Goal: Information Seeking & Learning: Learn about a topic

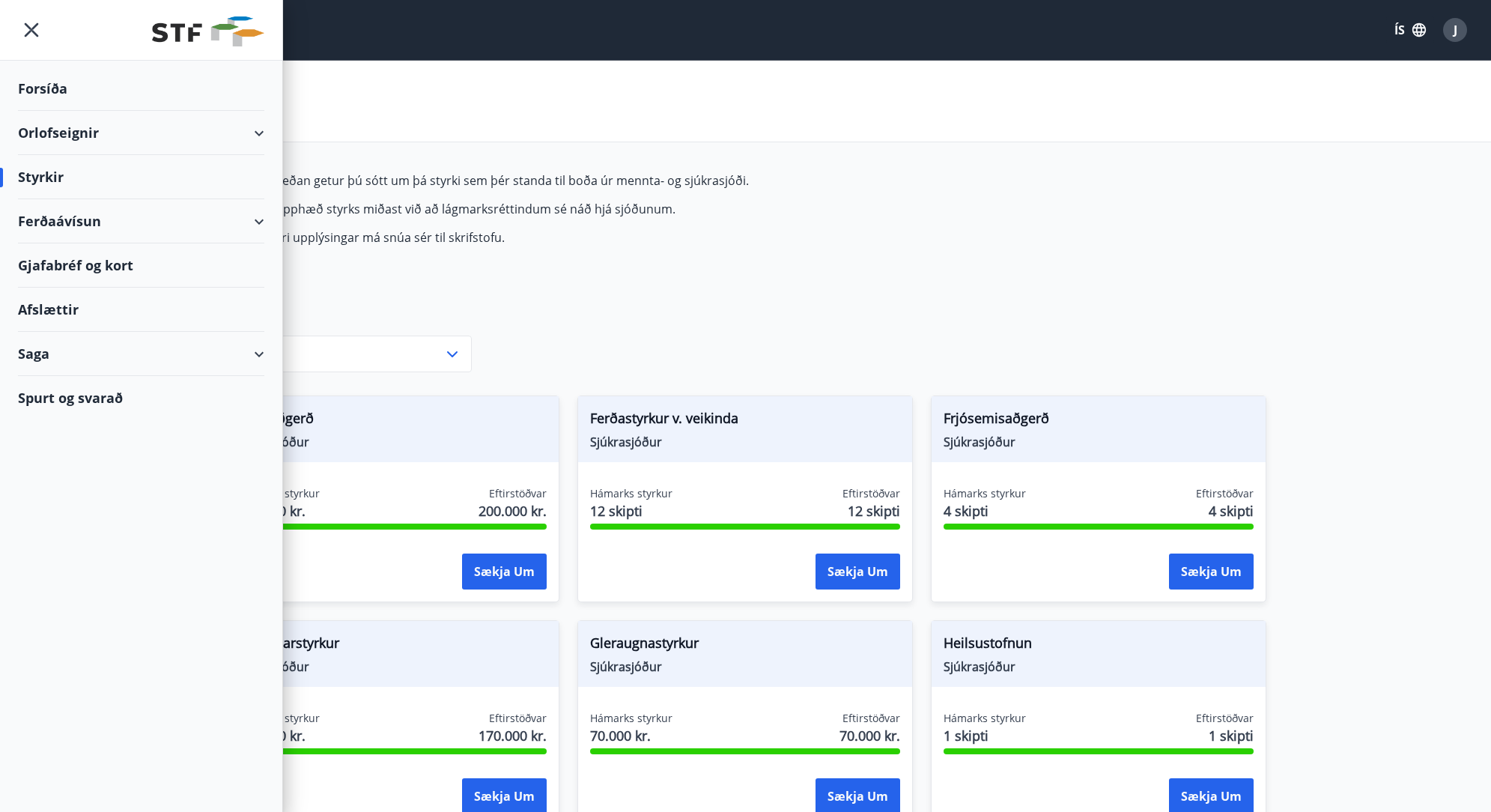
click at [29, 170] on div "Styrkir" at bounding box center [141, 177] width 246 height 45
click at [36, 34] on icon "menu" at bounding box center [32, 30] width 14 height 14
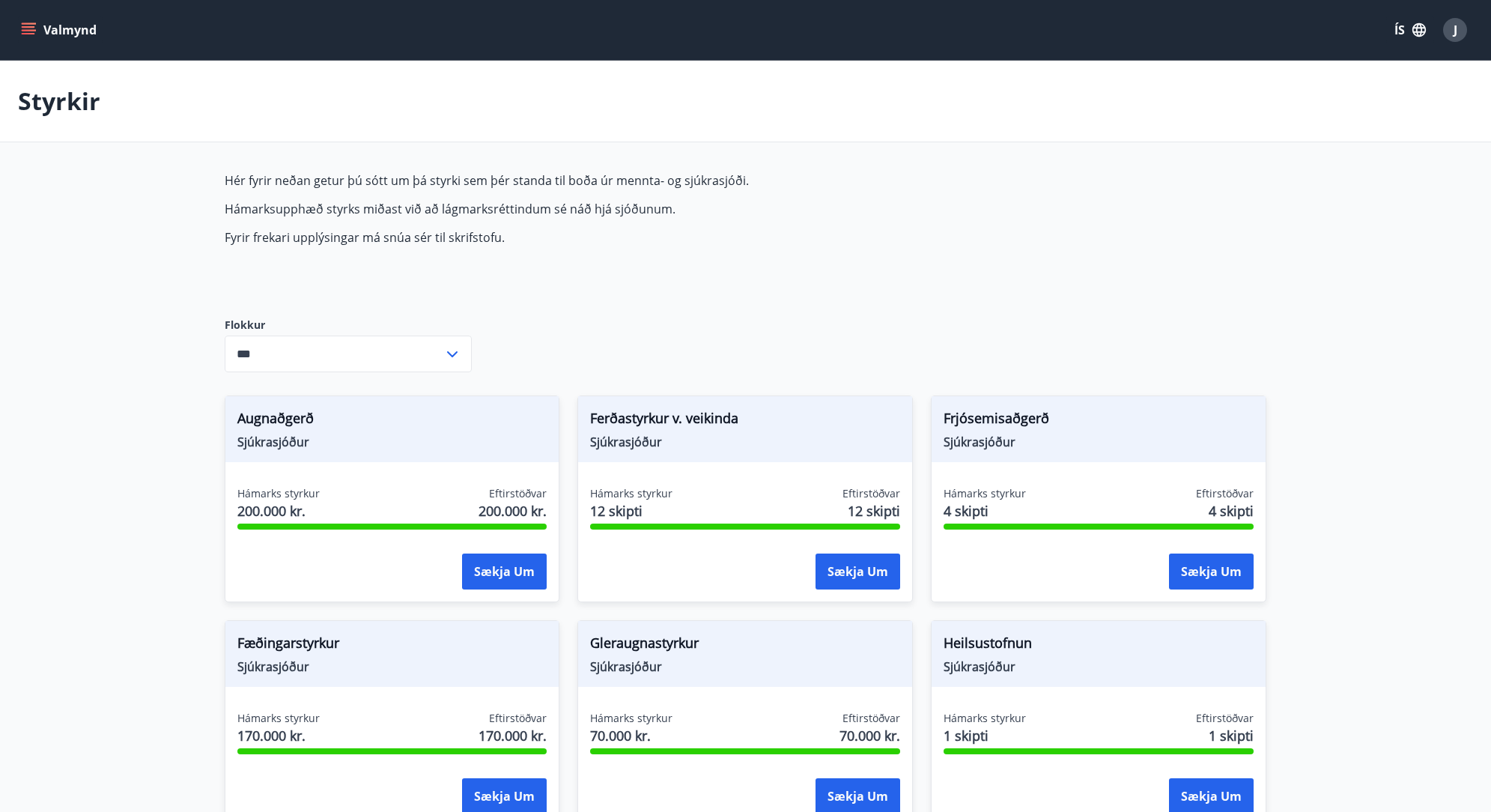
click at [60, 14] on div "Valmynd ÍS J" at bounding box center [746, 30] width 1455 height 36
click at [35, 23] on icon "menu" at bounding box center [30, 24] width 17 height 2
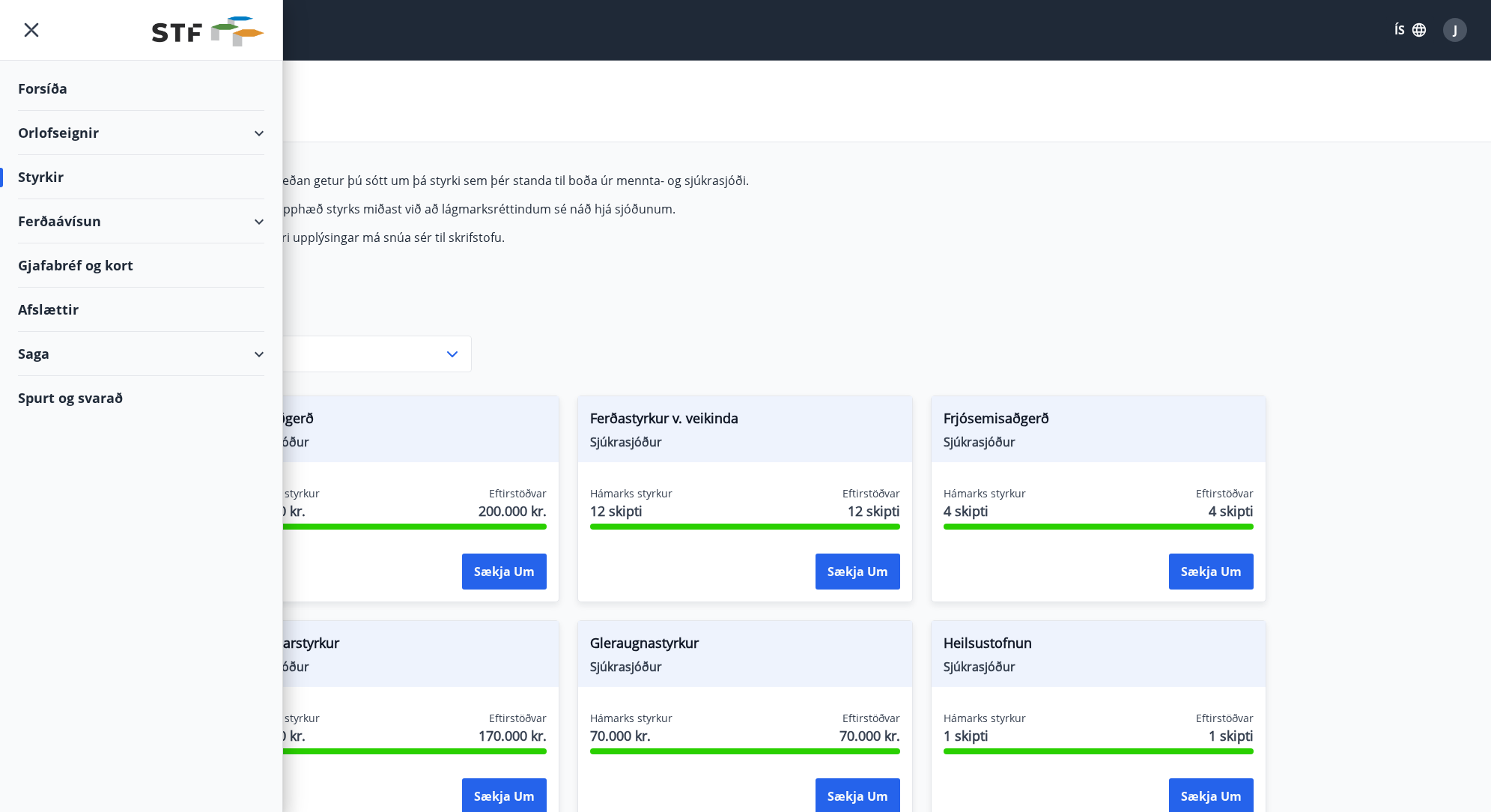
click at [35, 23] on icon "menu" at bounding box center [31, 30] width 27 height 27
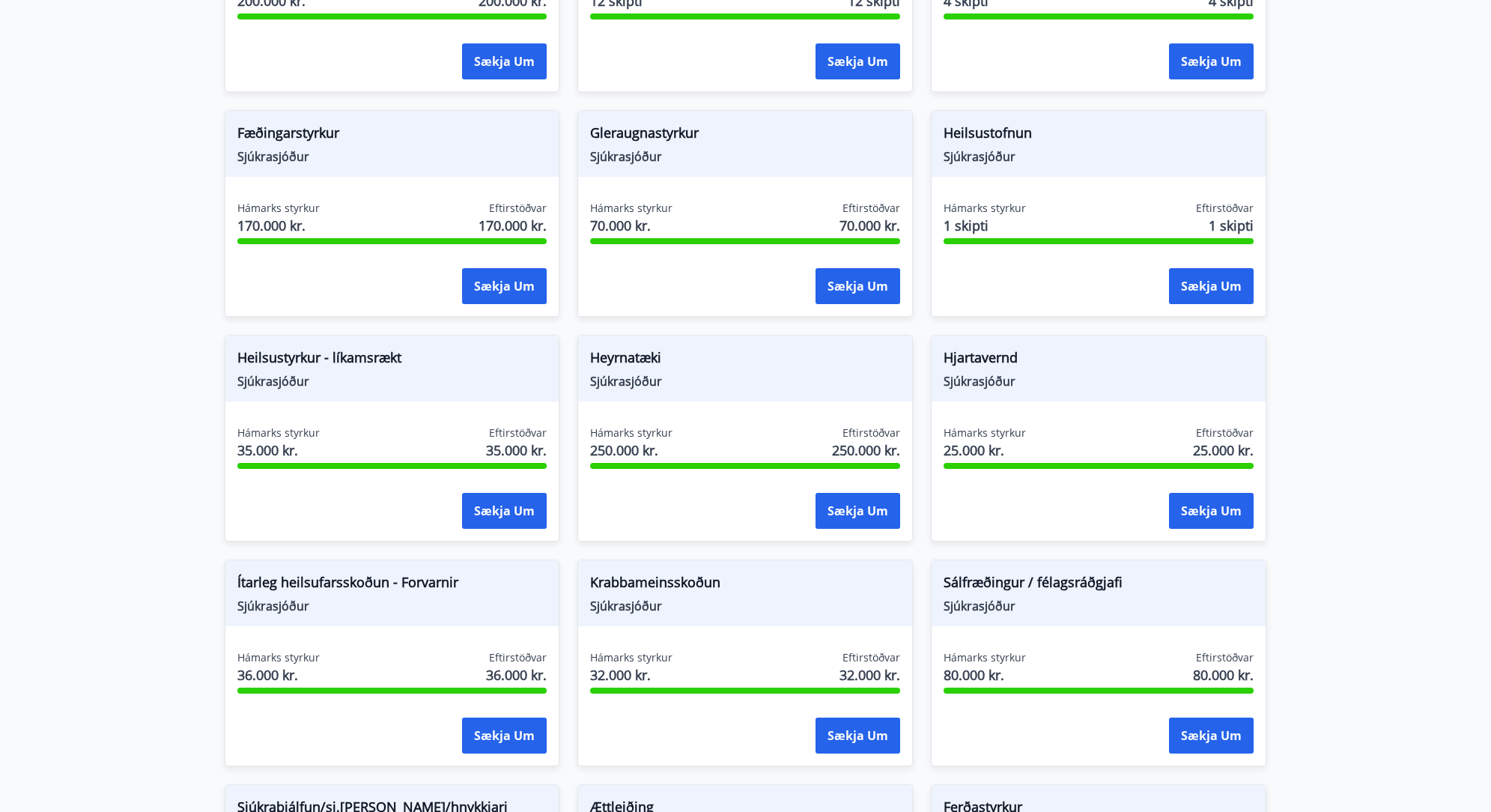
drag, startPoint x: 1341, startPoint y: 252, endPoint x: 1335, endPoint y: 293, distance: 41.4
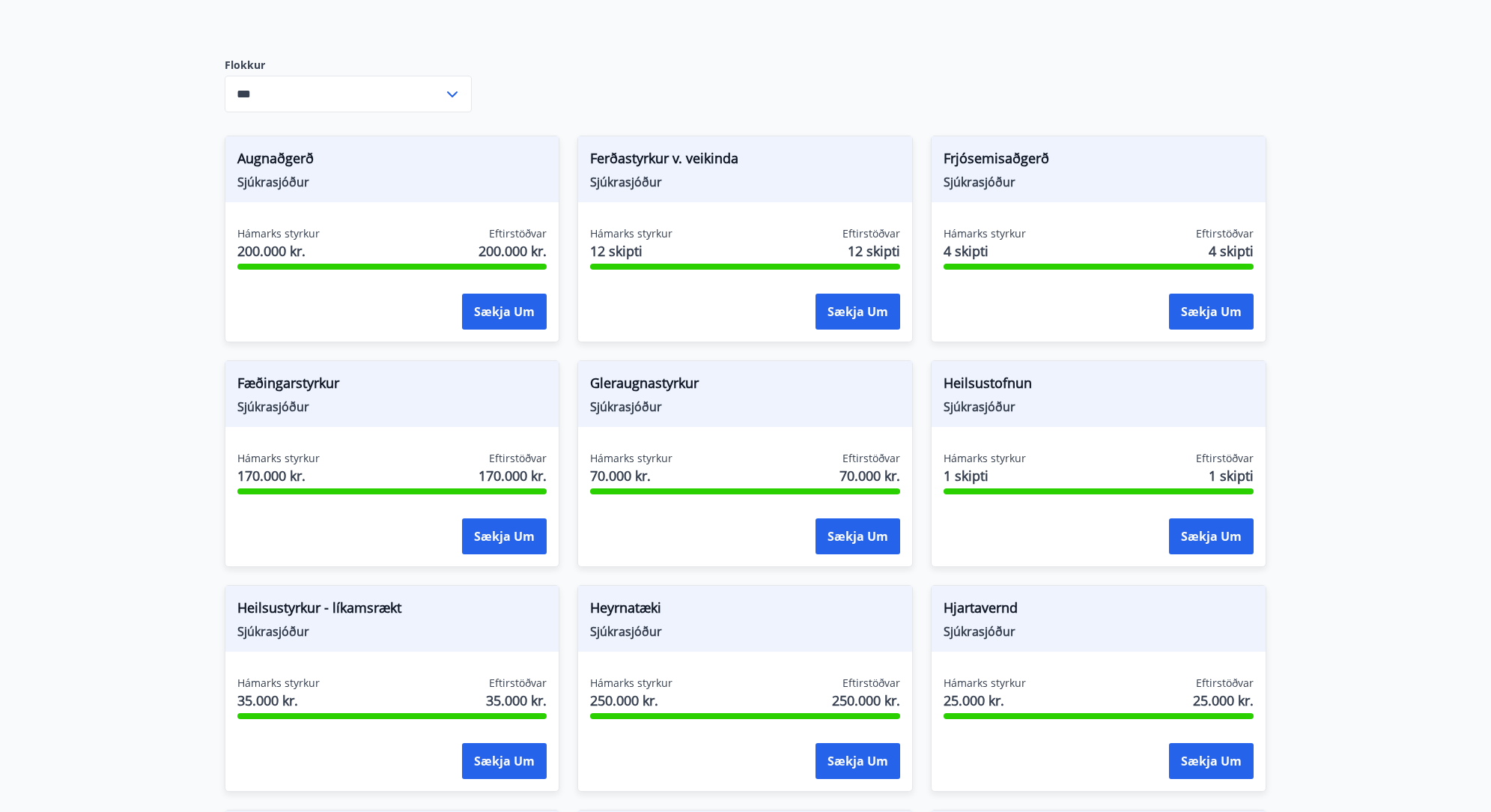
scroll to position [24, 0]
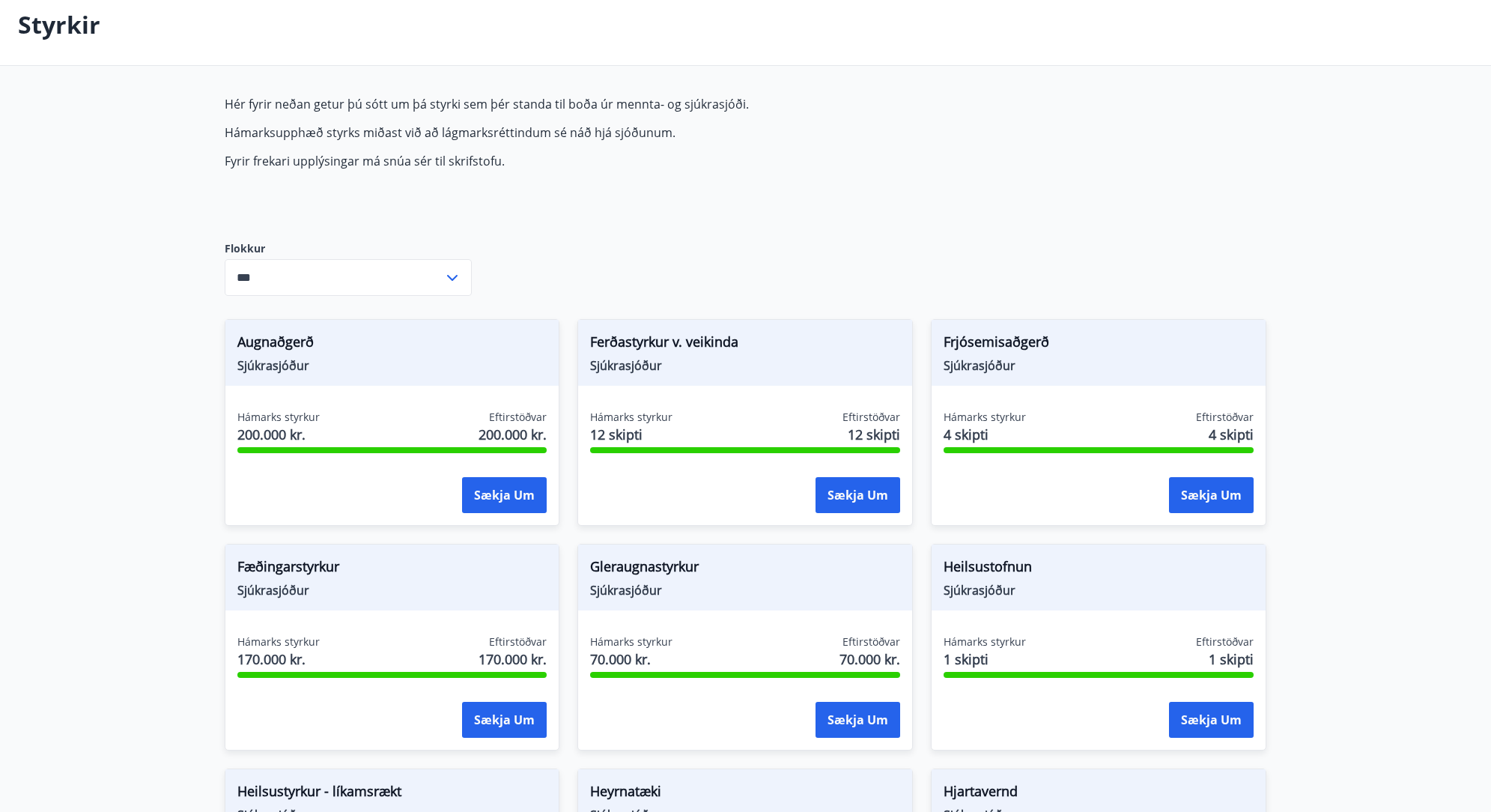
drag, startPoint x: 151, startPoint y: 275, endPoint x: 166, endPoint y: 149, distance: 126.9
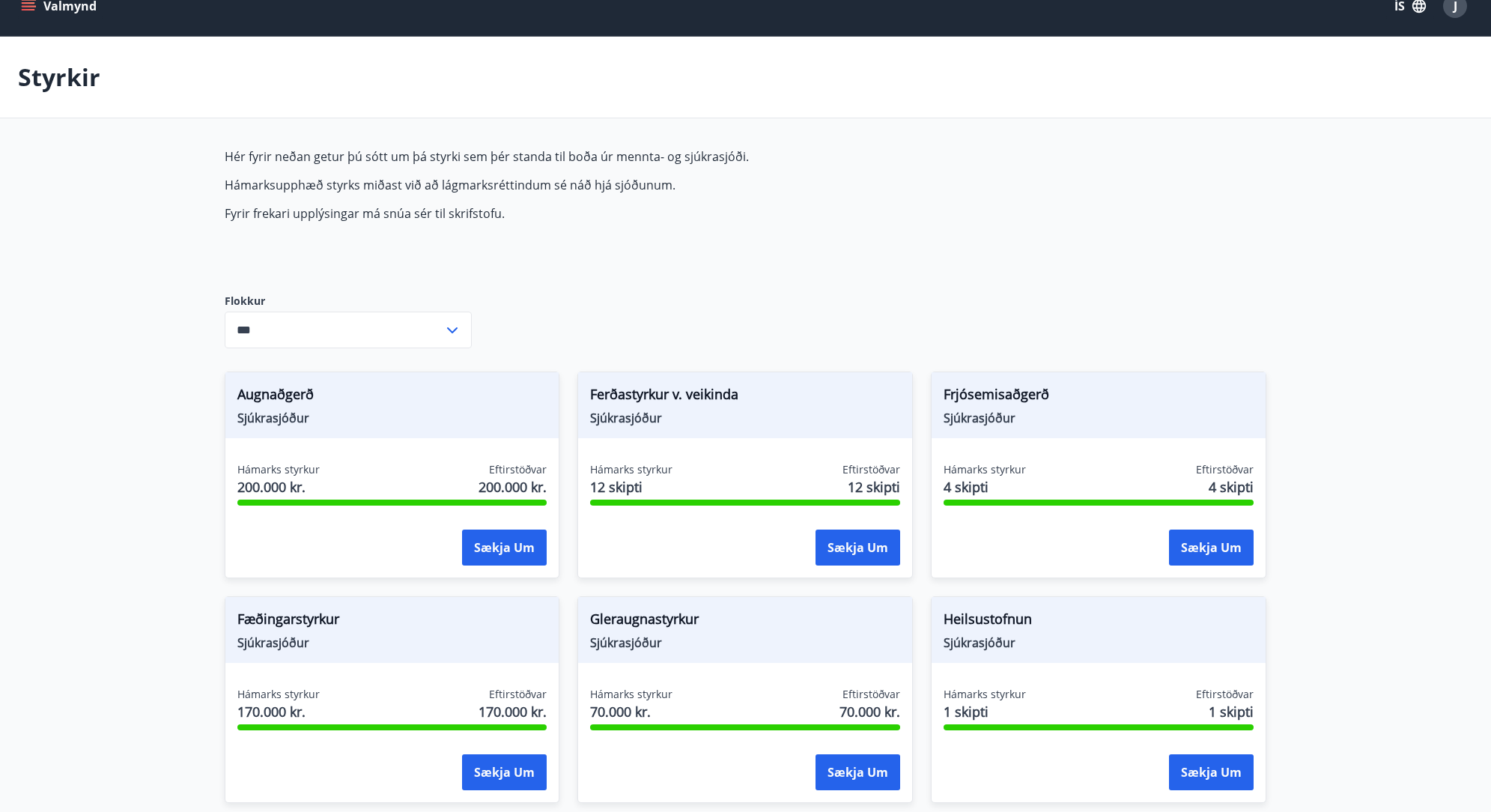
drag, startPoint x: 518, startPoint y: 183, endPoint x: 803, endPoint y: 233, distance: 289.4
click at [803, 233] on div "Hér fyrir neðan getur þú sótt um þá styrki sem þér standa til boða úr mennta- o…" at bounding box center [578, 208] width 707 height 121
drag, startPoint x: 554, startPoint y: 212, endPoint x: 154, endPoint y: 139, distance: 406.6
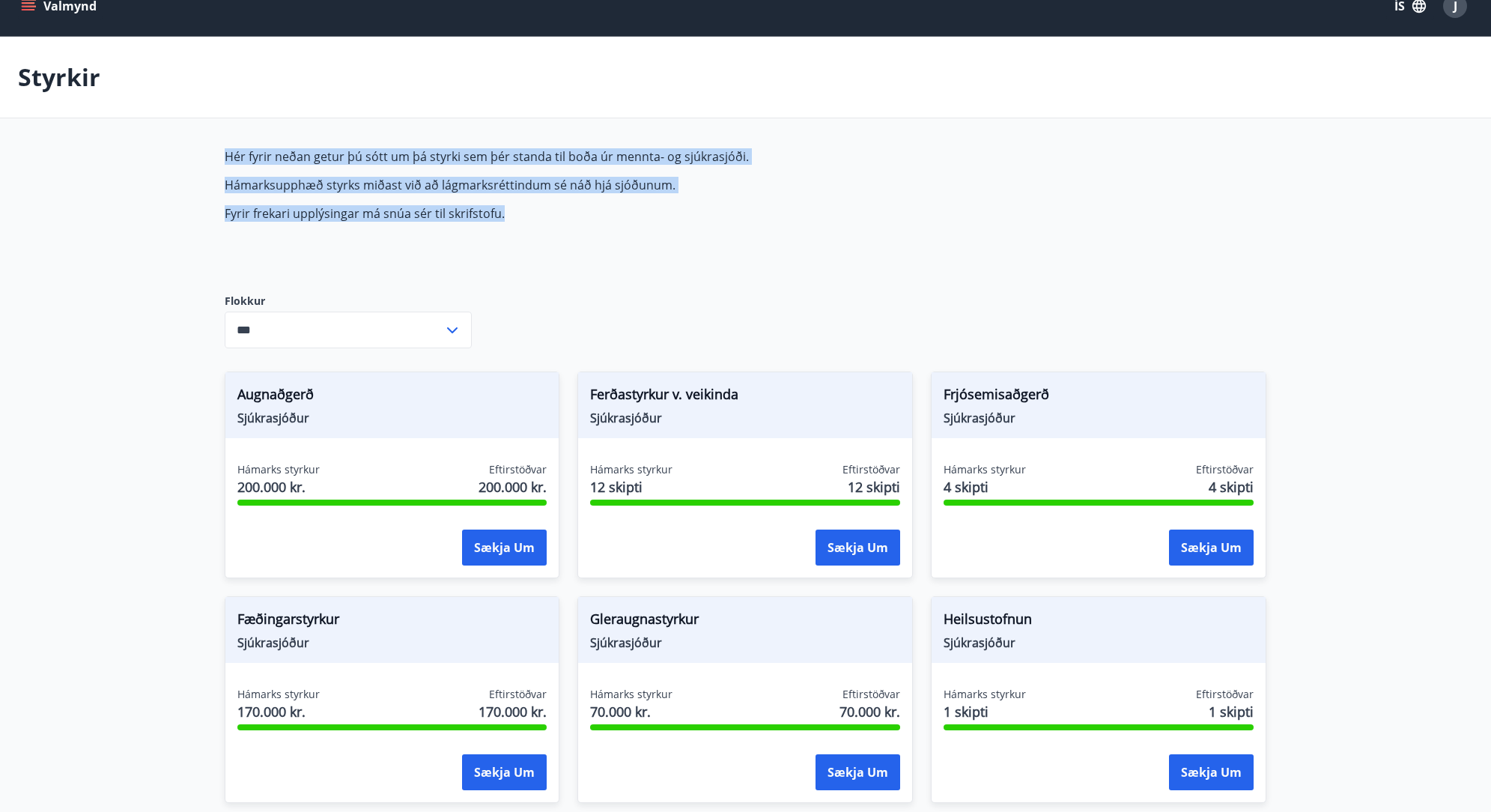
drag, startPoint x: 383, startPoint y: 171, endPoint x: 740, endPoint y: 216, distance: 359.8
click at [740, 216] on p "Fyrir frekari upplýsingar má snúa sér til skrifstofu." at bounding box center [578, 213] width 707 height 17
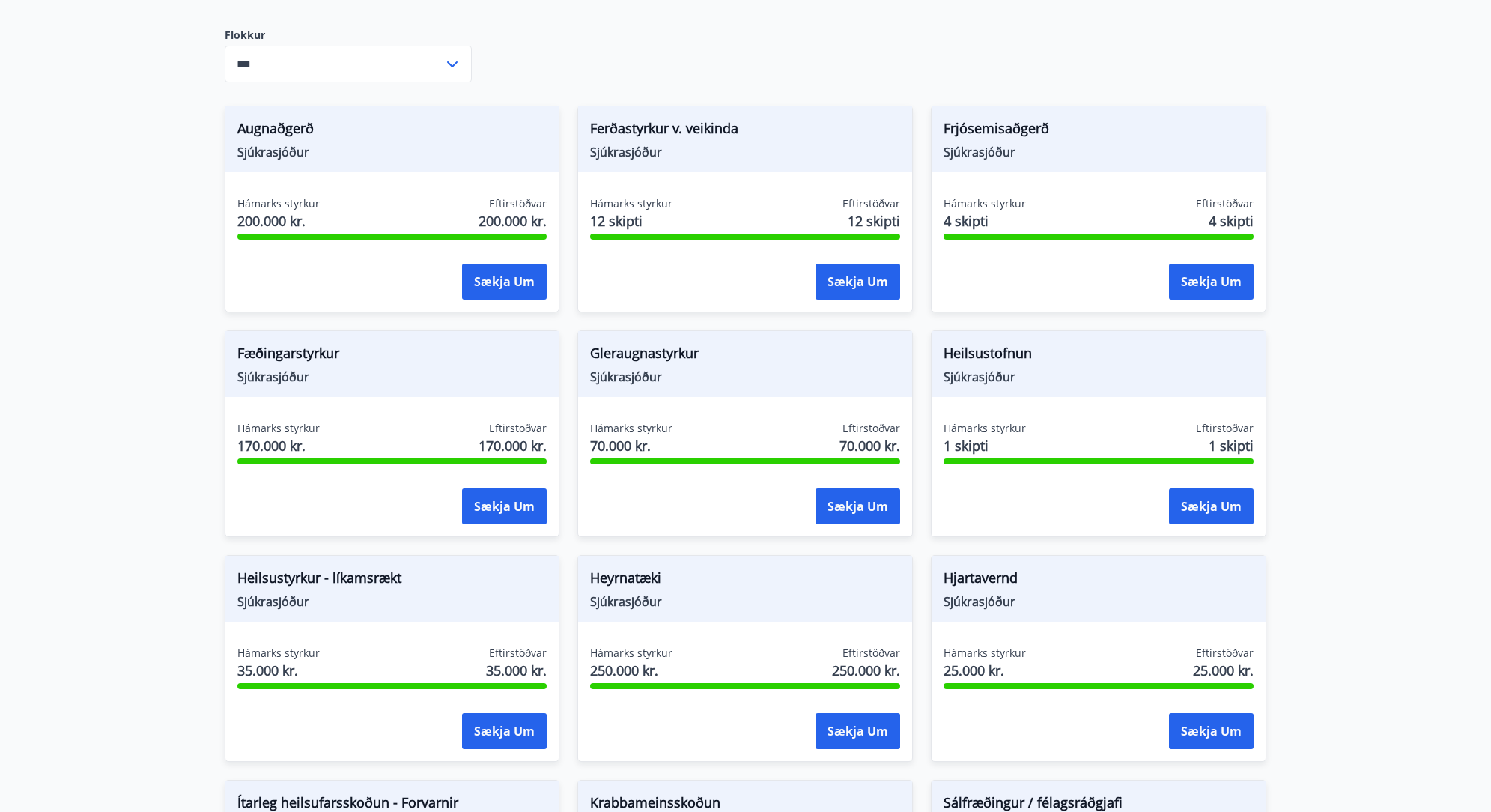
scroll to position [295, 0]
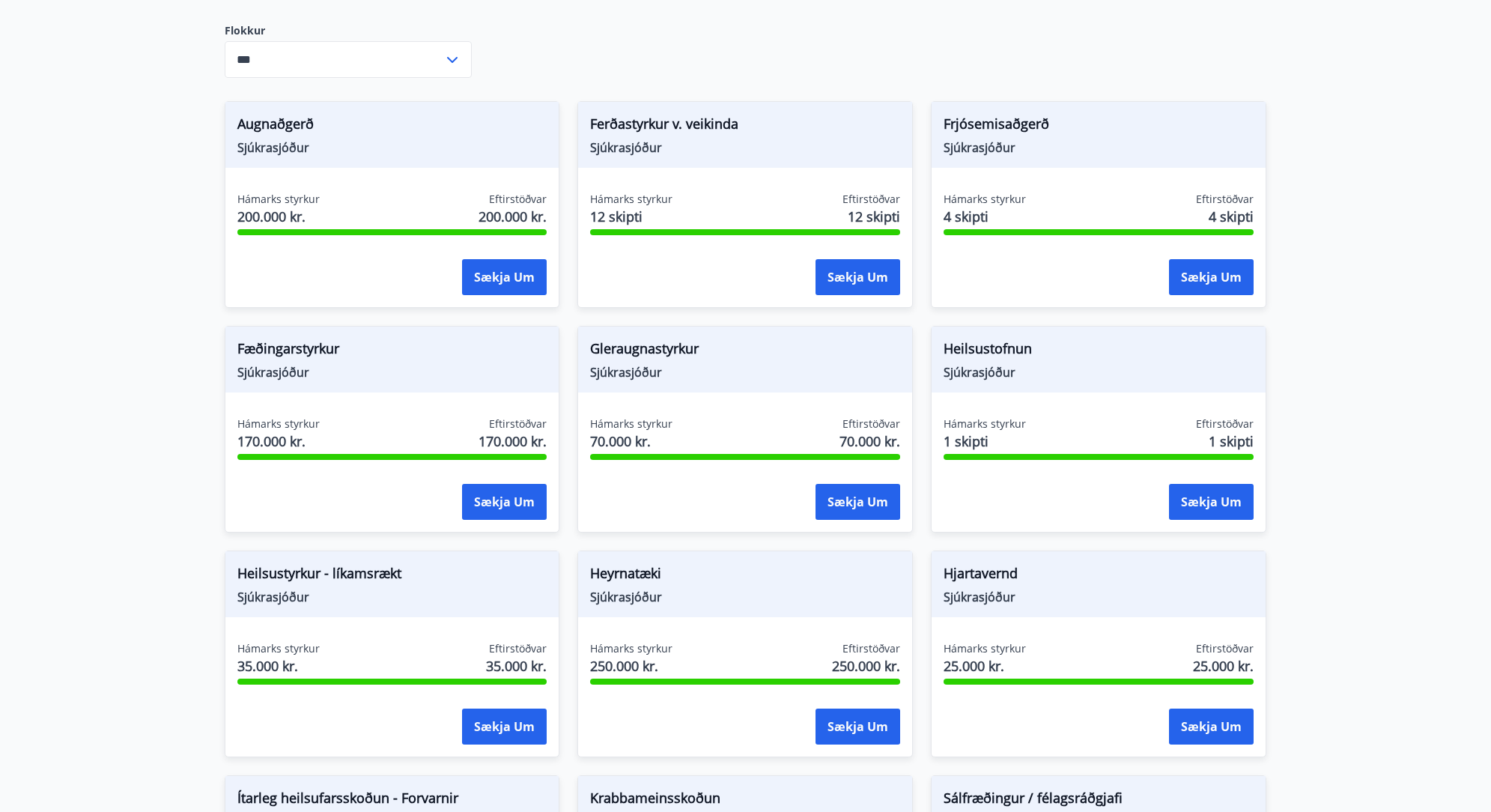
drag, startPoint x: 1389, startPoint y: 242, endPoint x: 1393, endPoint y: 265, distance: 23.3
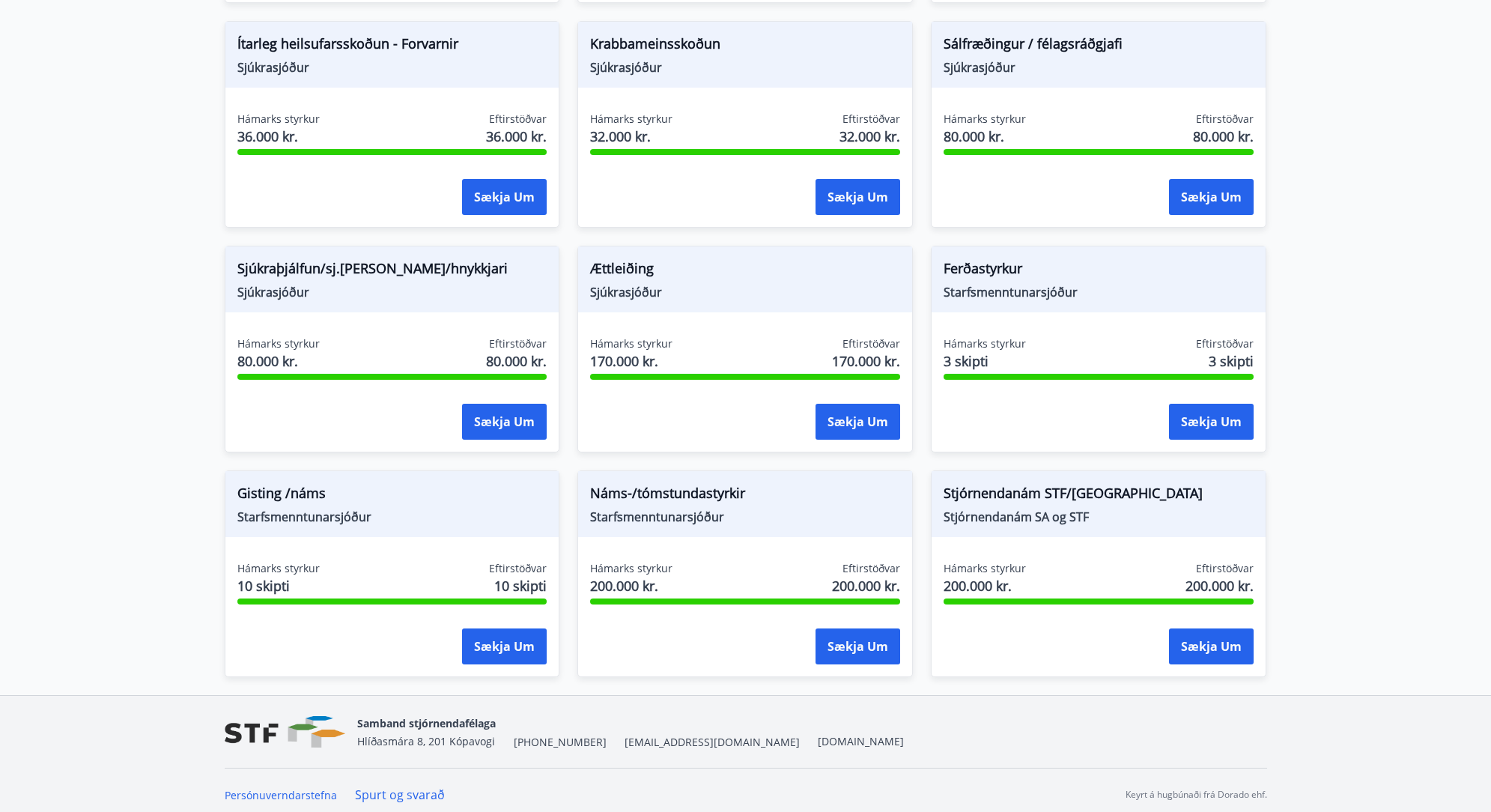
scroll to position [1057, 0]
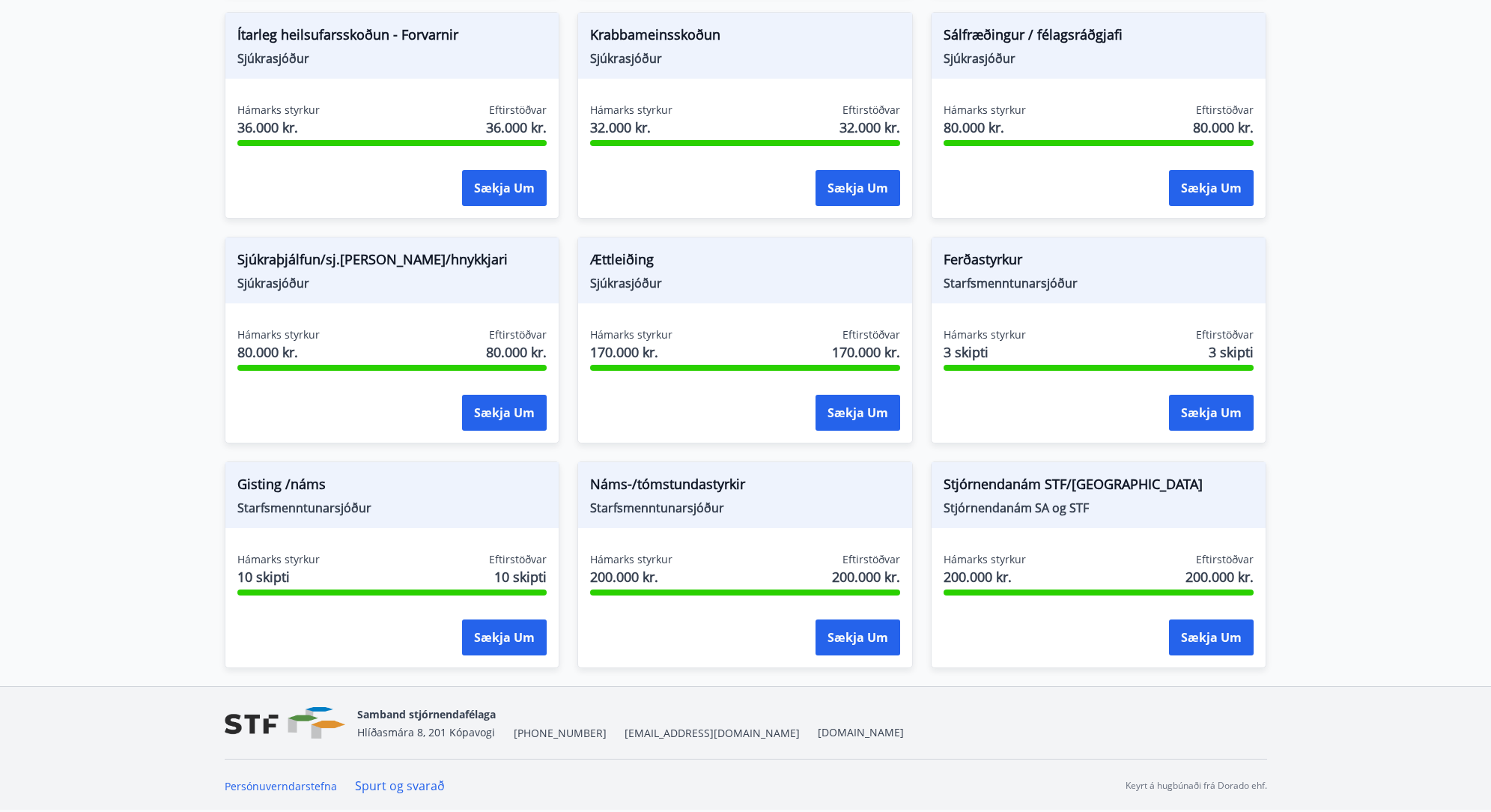
drag, startPoint x: 1415, startPoint y: 267, endPoint x: 1415, endPoint y: 297, distance: 30.0
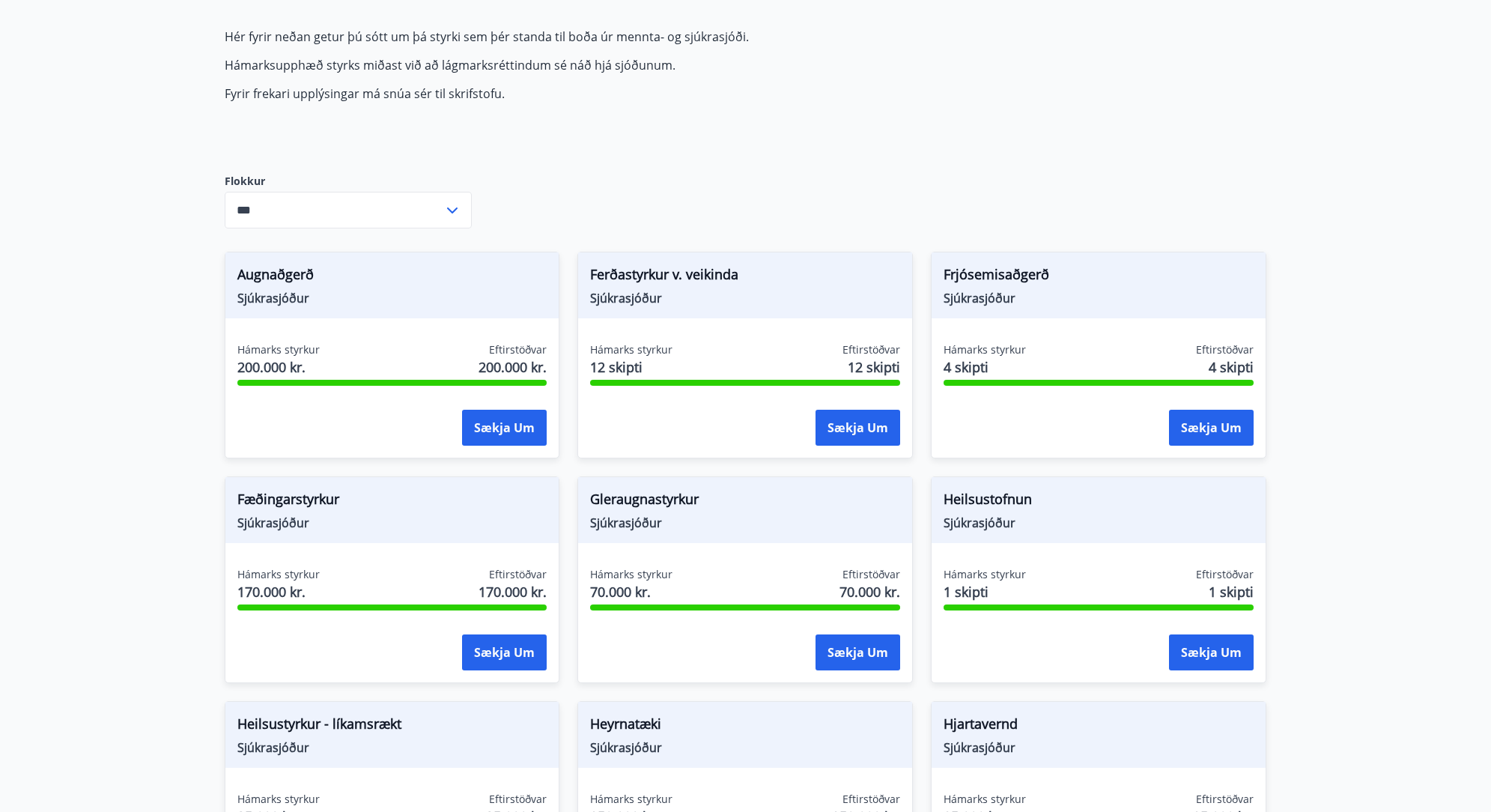
scroll to position [0, 0]
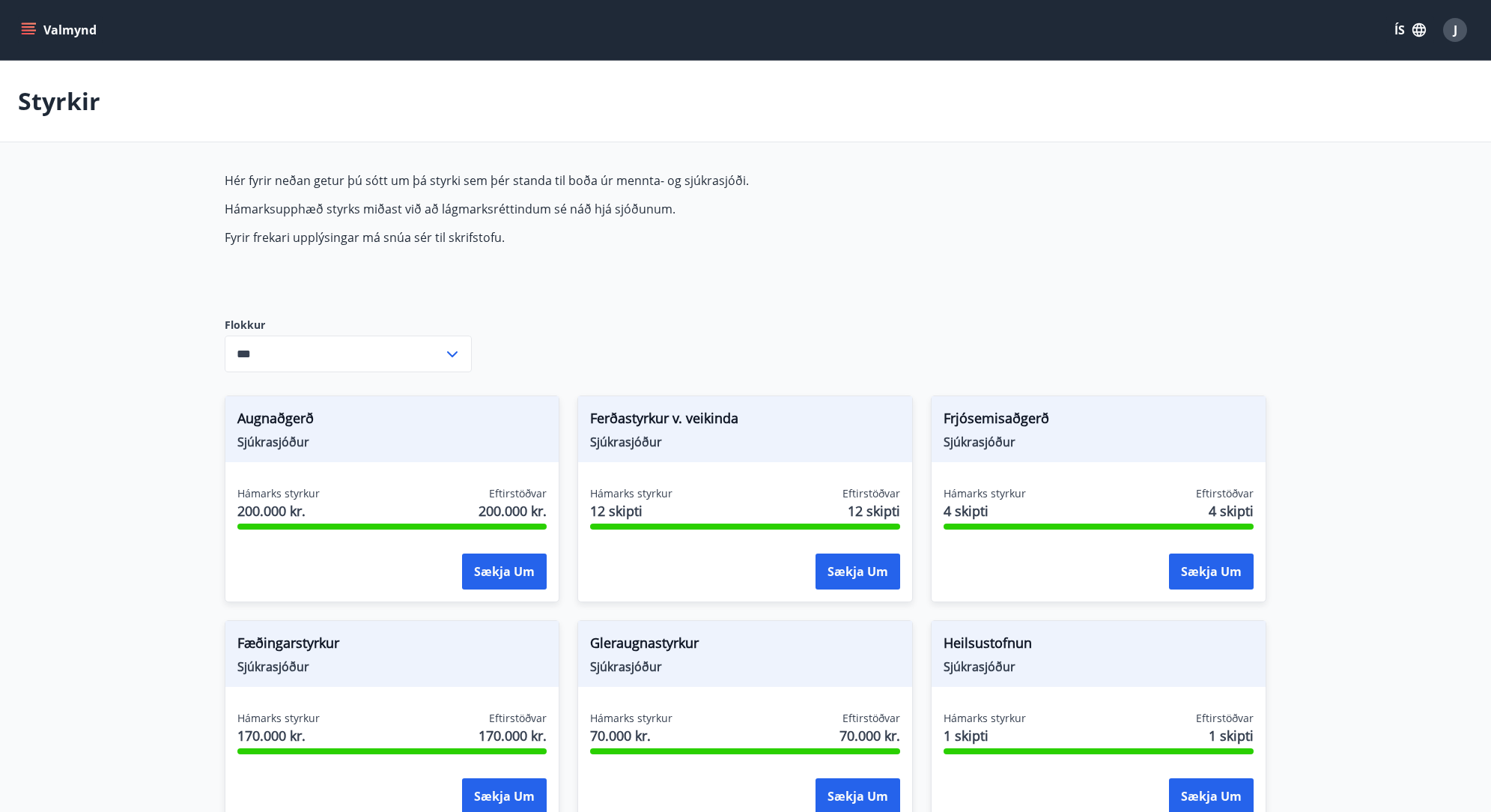
drag, startPoint x: 1429, startPoint y: 559, endPoint x: 1425, endPoint y: 450, distance: 109.1
